Goal: Task Accomplishment & Management: Use online tool/utility

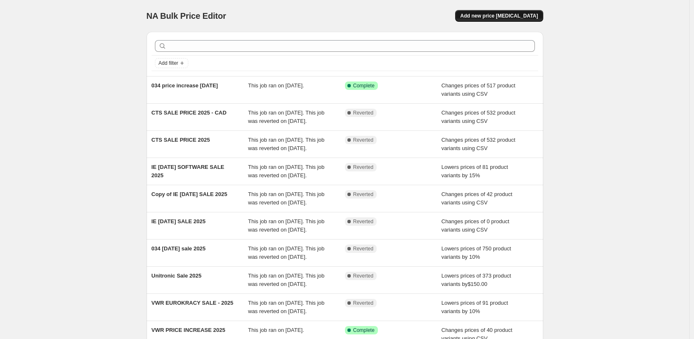
click at [508, 18] on span "Add new price change job" at bounding box center [499, 16] width 78 height 7
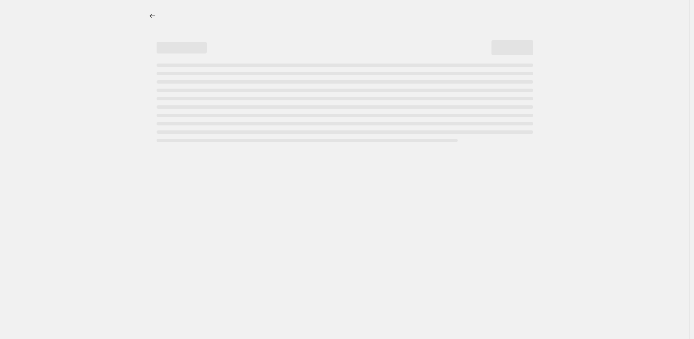
select select "percentage"
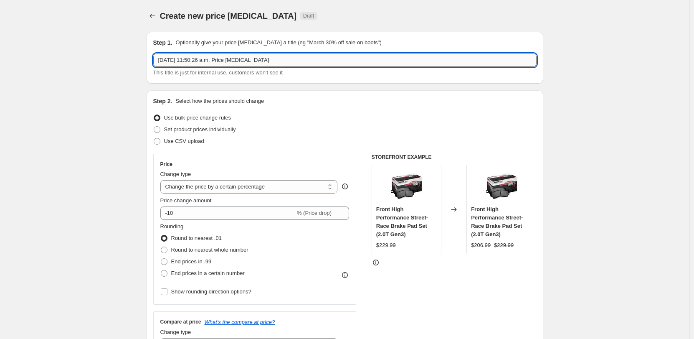
click at [280, 59] on input "Oct 2, 2025, 11:50:26 a.m. Price change job" at bounding box center [344, 59] width 383 height 13
type input "cts pricing oktoberfest"
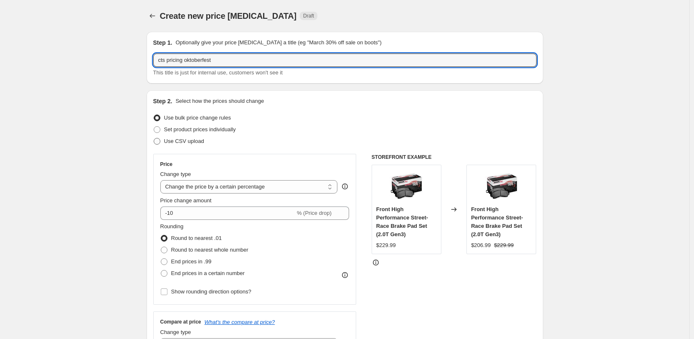
click at [202, 139] on span "Use CSV upload" at bounding box center [184, 141] width 40 height 6
click at [154, 138] on input "Use CSV upload" at bounding box center [154, 138] width 0 height 0
radio input "true"
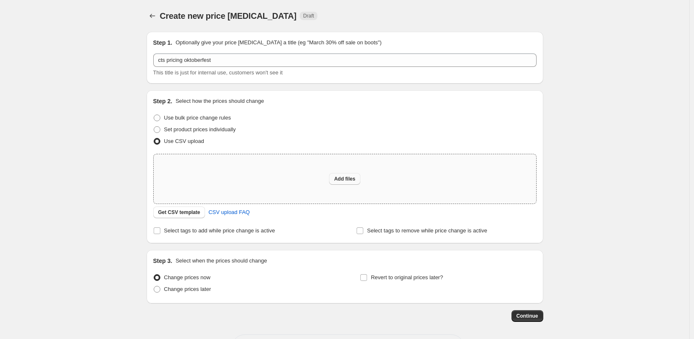
click at [332, 176] on div "Add files" at bounding box center [345, 178] width 383 height 49
type input "C:\fakepath\CTS-International-pricing - sale price 2025.csv"
click at [353, 175] on button "Add files" at bounding box center [344, 179] width 31 height 12
type input "C:\fakepath\CTS-International-pricing - sale price 2025.csv"
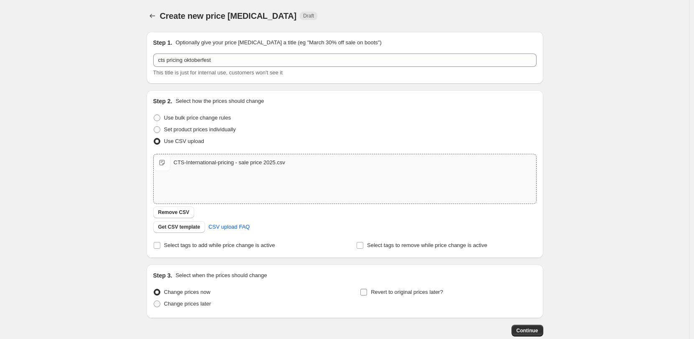
click at [411, 290] on span "Revert to original prices later?" at bounding box center [407, 292] width 72 height 6
click at [367, 290] on input "Revert to original prices later?" at bounding box center [363, 292] width 7 height 7
checkbox input "true"
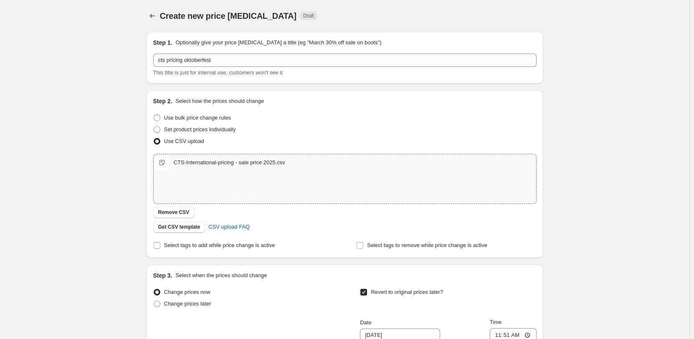
scroll to position [191, 0]
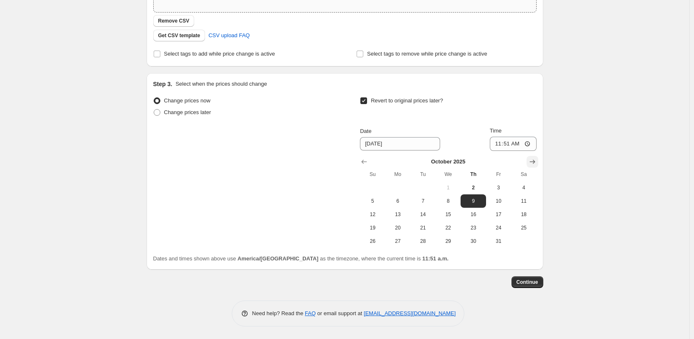
click at [531, 157] on icon "Show next month, November 2025" at bounding box center [532, 161] width 8 height 8
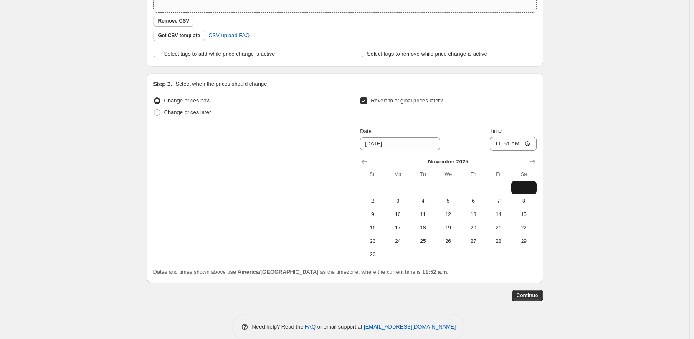
click at [525, 189] on span "1" at bounding box center [523, 187] width 18 height 7
type input "11/1/2025"
click at [536, 142] on input "11:51" at bounding box center [513, 144] width 47 height 14
click at [532, 143] on input "11:51" at bounding box center [513, 144] width 47 height 14
type input "04:56"
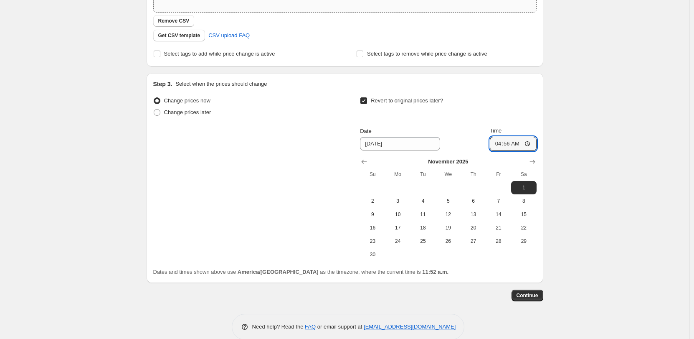
click at [602, 154] on div "Create new price change job. This page is ready Create new price change job Dra…" at bounding box center [344, 80] width 689 height 543
click at [532, 294] on span "Continue" at bounding box center [528, 295] width 22 height 7
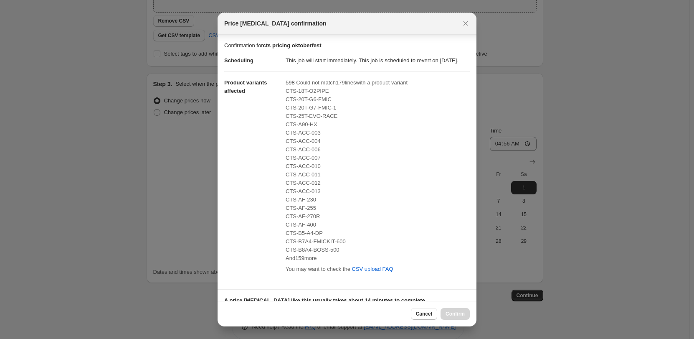
scroll to position [134, 0]
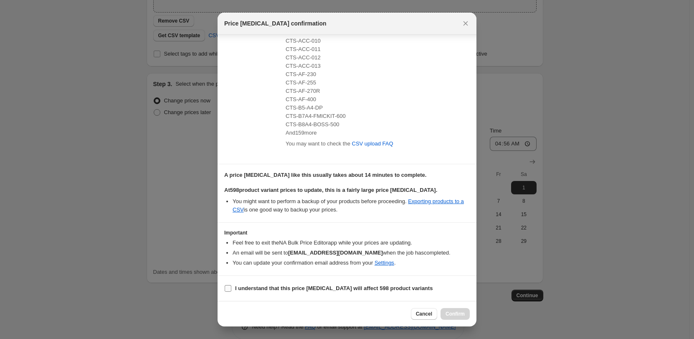
click at [233, 287] on label "I understand that this price change job will affect 598 product variants" at bounding box center [328, 288] width 208 height 12
click at [231, 287] on input "I understand that this price change job will affect 598 product variants" at bounding box center [228, 288] width 7 height 7
checkbox input "true"
click at [446, 313] on span "Confirm" at bounding box center [455, 313] width 19 height 7
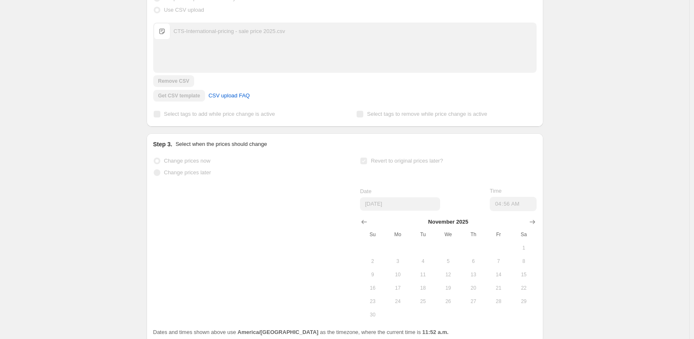
scroll to position [213, 0]
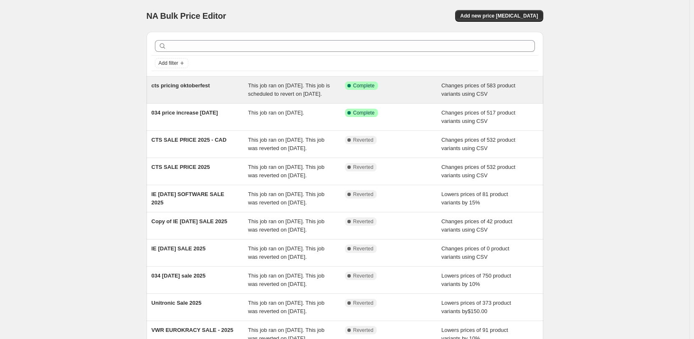
click at [230, 94] on div "cts pricing oktoberfest" at bounding box center [200, 89] width 97 height 17
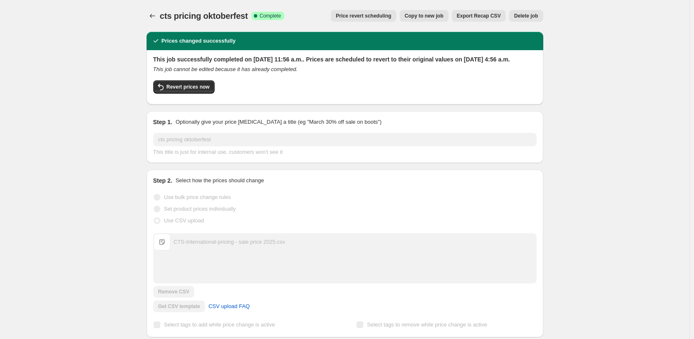
click at [376, 19] on button "Price revert scheduling" at bounding box center [364, 16] width 66 height 12
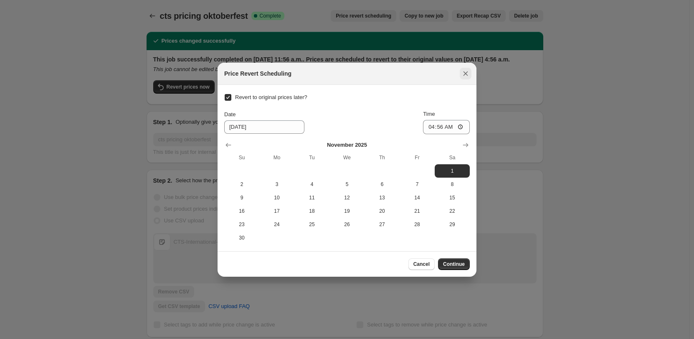
click at [468, 73] on icon "Close" at bounding box center [465, 73] width 8 height 8
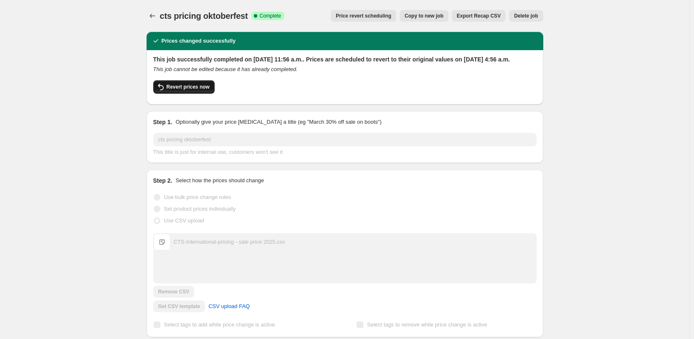
click at [212, 94] on button "Revert prices now" at bounding box center [183, 86] width 61 height 13
checkbox input "false"
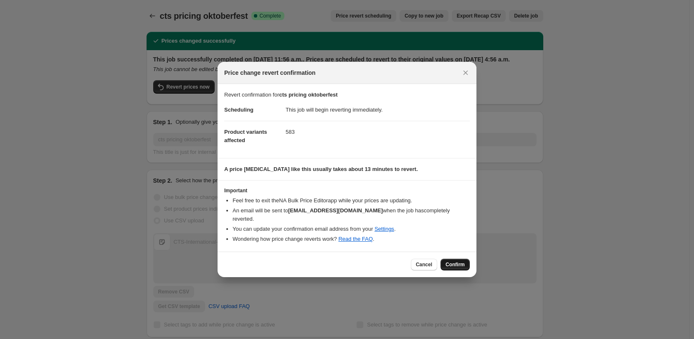
click at [462, 259] on button "Confirm" at bounding box center [455, 265] width 29 height 12
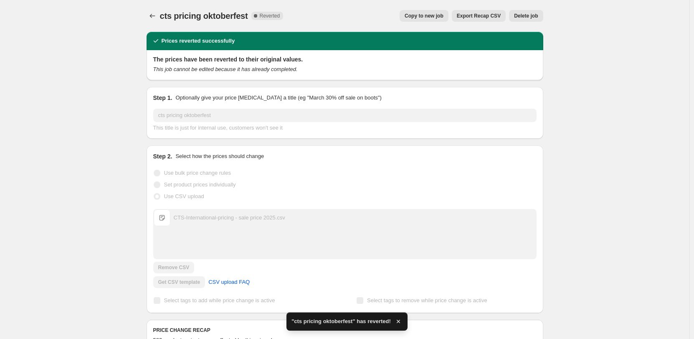
drag, startPoint x: 458, startPoint y: 15, endPoint x: 441, endPoint y: 15, distance: 17.1
click at [456, 15] on div "Copy to new job Export Recap CSV Delete job" at bounding box center [416, 16] width 253 height 12
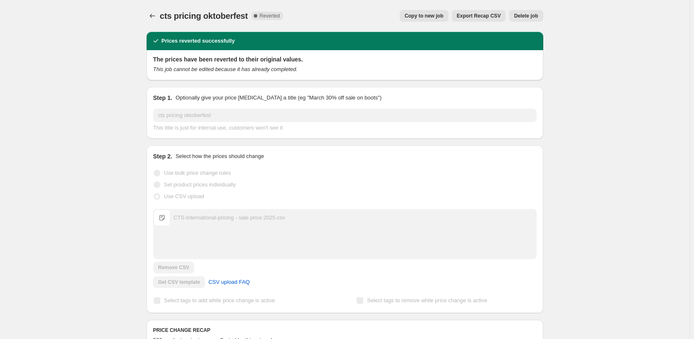
click at [428, 13] on span "Copy to new job" at bounding box center [424, 16] width 39 height 7
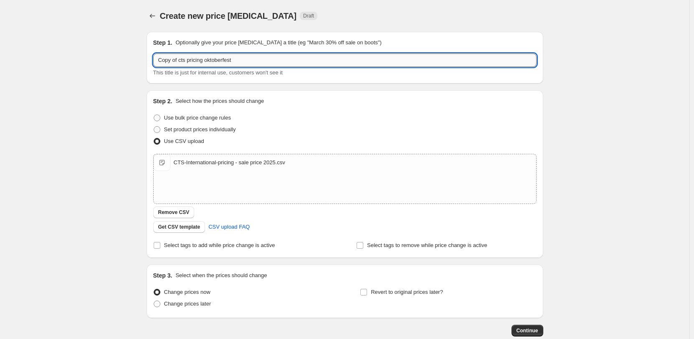
click at [272, 59] on input "Copy of cts pricing oktoberfest" at bounding box center [344, 59] width 383 height 13
drag, startPoint x: 182, startPoint y: 61, endPoint x: 86, endPoint y: 60, distance: 96.5
click at [86, 60] on div "Create new price change job. This page is ready Create new price change job Dra…" at bounding box center [344, 193] width 689 height 387
click at [264, 58] on input "Cts pricing oktoberfest" at bounding box center [344, 59] width 383 height 13
type input "Cts pricing oktoberfest - 2025- cad"
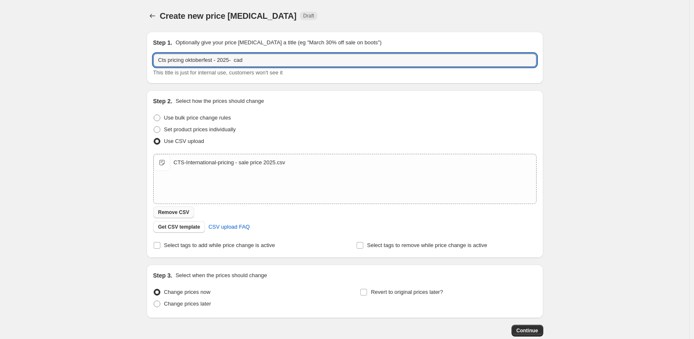
click at [177, 210] on span "Remove CSV" at bounding box center [173, 212] width 31 height 7
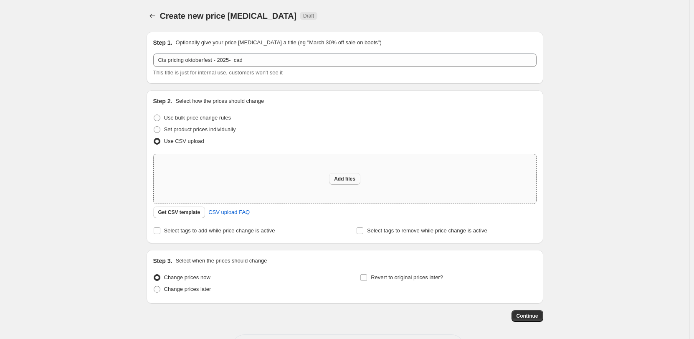
click at [351, 179] on span "Add files" at bounding box center [344, 178] width 21 height 7
type input "C:\fakepath\CTS-International-pricing - sale price 2025.csv"
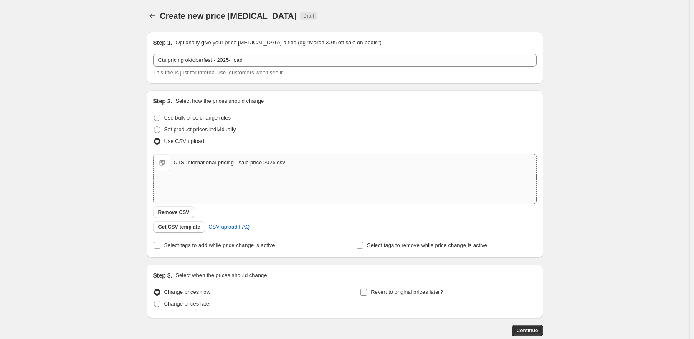
click at [390, 294] on span "Revert to original prices later?" at bounding box center [407, 292] width 72 height 6
click at [367, 294] on input "Revert to original prices later?" at bounding box center [363, 292] width 7 height 7
checkbox input "true"
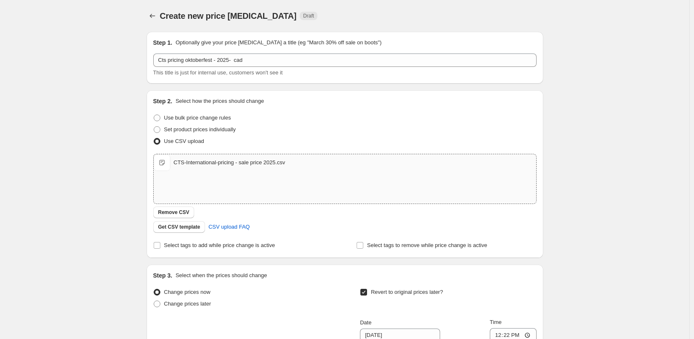
scroll to position [191, 0]
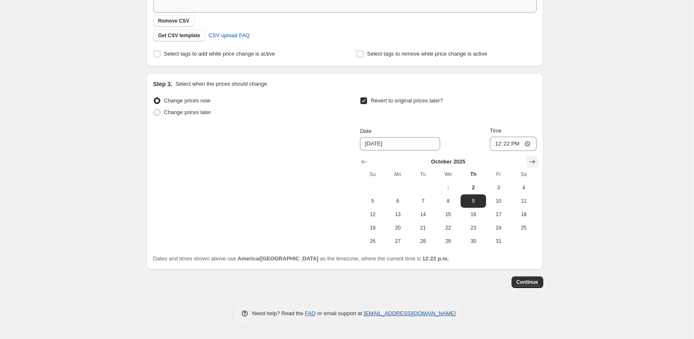
click at [533, 159] on icon "Show next month, November 2025" at bounding box center [532, 161] width 8 height 8
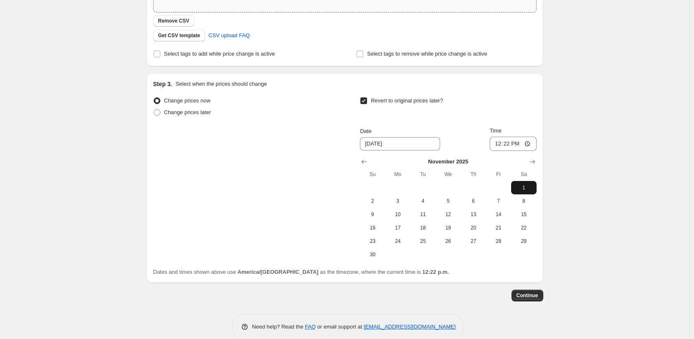
click at [527, 189] on span "1" at bounding box center [523, 187] width 18 height 7
type input "11/1/2025"
click at [530, 142] on input "12:22" at bounding box center [513, 144] width 47 height 14
type input "05:27"
click at [616, 180] on div "Create new price change job. This page is ready Create new price change job Dra…" at bounding box center [344, 80] width 689 height 543
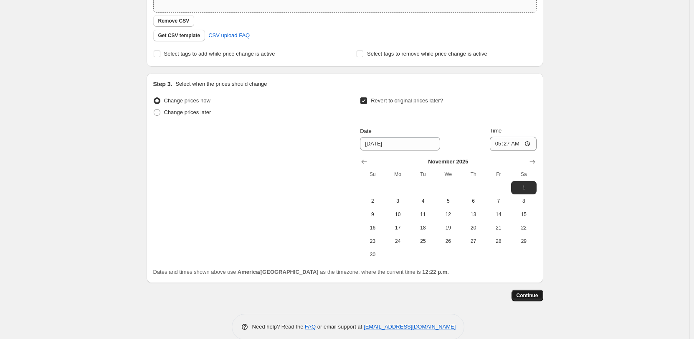
click at [532, 292] on span "Continue" at bounding box center [528, 295] width 22 height 7
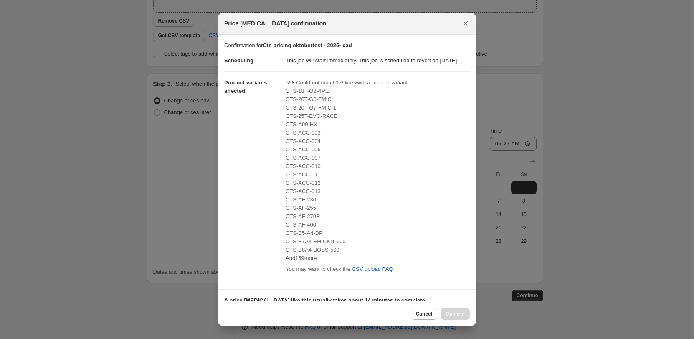
scroll to position [134, 0]
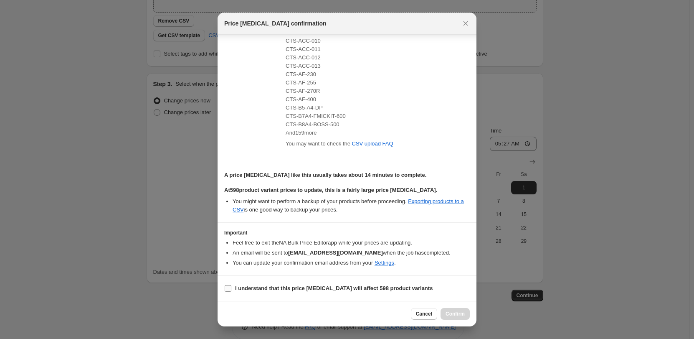
drag, startPoint x: 236, startPoint y: 288, endPoint x: 350, endPoint y: 294, distance: 114.2
click at [237, 288] on b "I understand that this price change job will affect 598 product variants" at bounding box center [334, 288] width 198 height 6
click at [225, 288] on input "I understand that this price change job will affect 598 product variants" at bounding box center [228, 288] width 7 height 7
checkbox input "true"
click at [461, 311] on span "Confirm" at bounding box center [455, 313] width 19 height 7
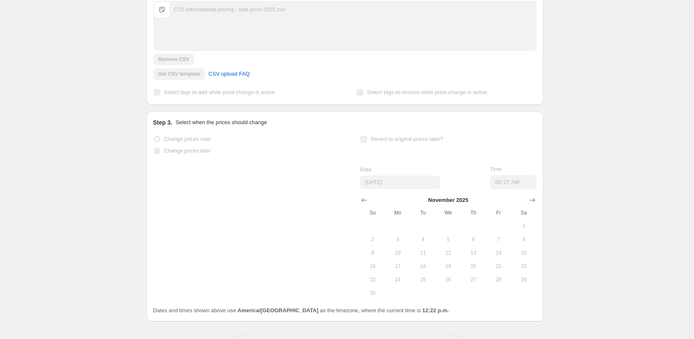
scroll to position [213, 0]
